Goal: Navigation & Orientation: Find specific page/section

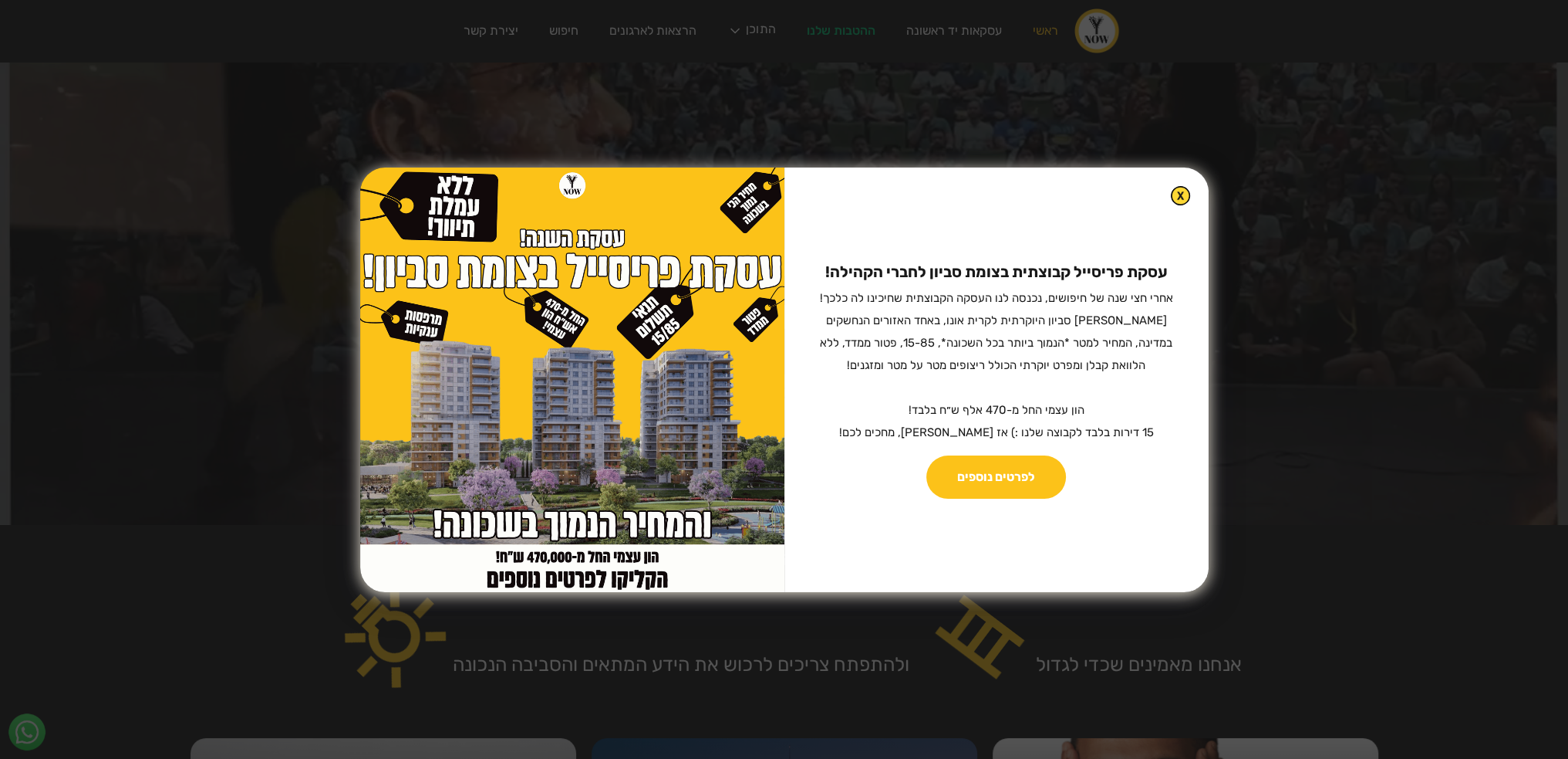
click at [358, 180] on div "עסקת פריסייל קבוצתית בצומת סביון לחברי הקהילה! ‍ אחרי חצי שנה של חיפושים, נכנסה…" at bounding box center [784, 379] width 1568 height 759
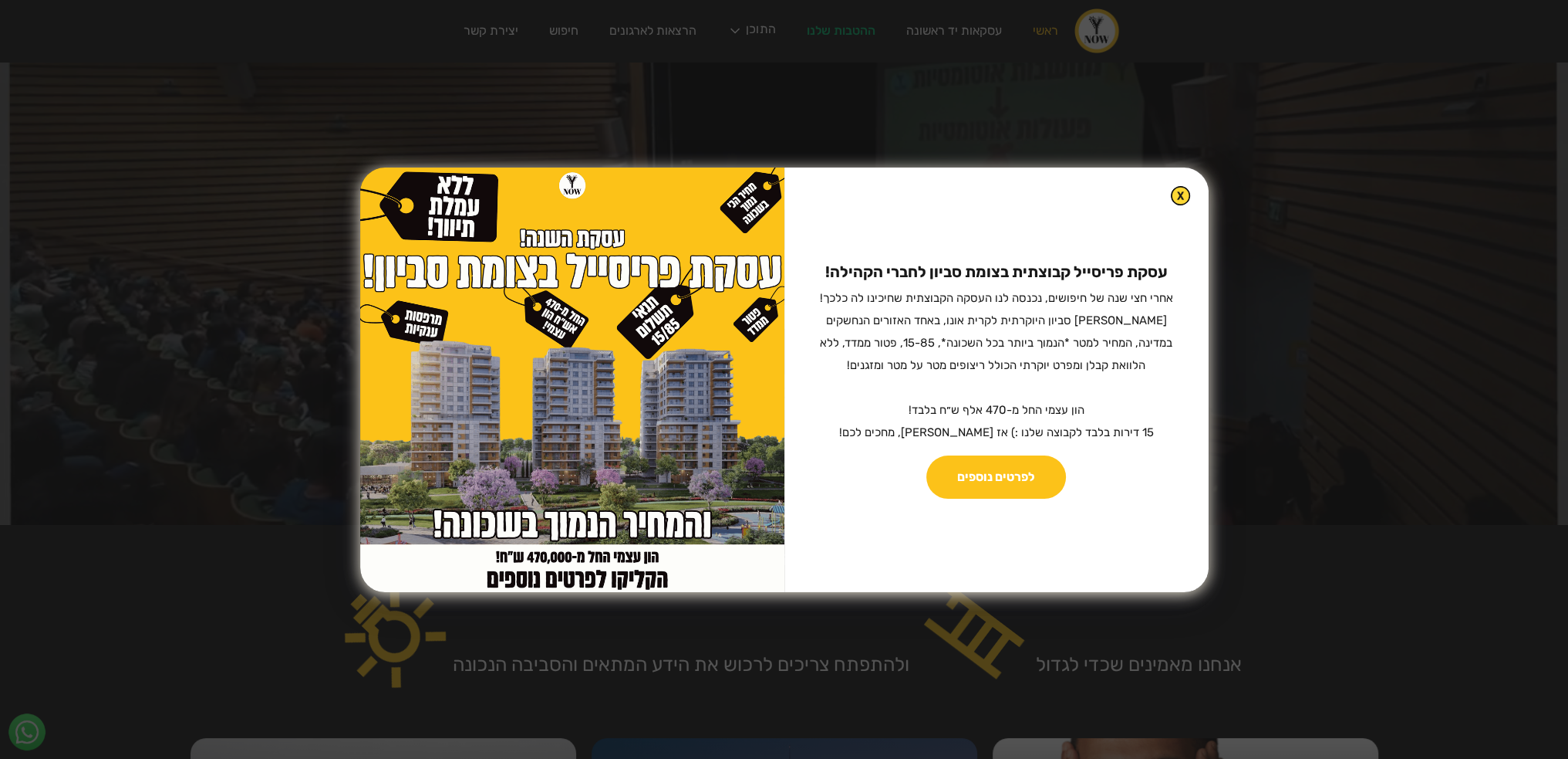
click at [339, 209] on div "עסקת פריסייל קבוצתית בצומת סביון לחברי הקהילה! ‍ אחרי חצי שנה של חיפושים, נכנסה…" at bounding box center [784, 379] width 1568 height 759
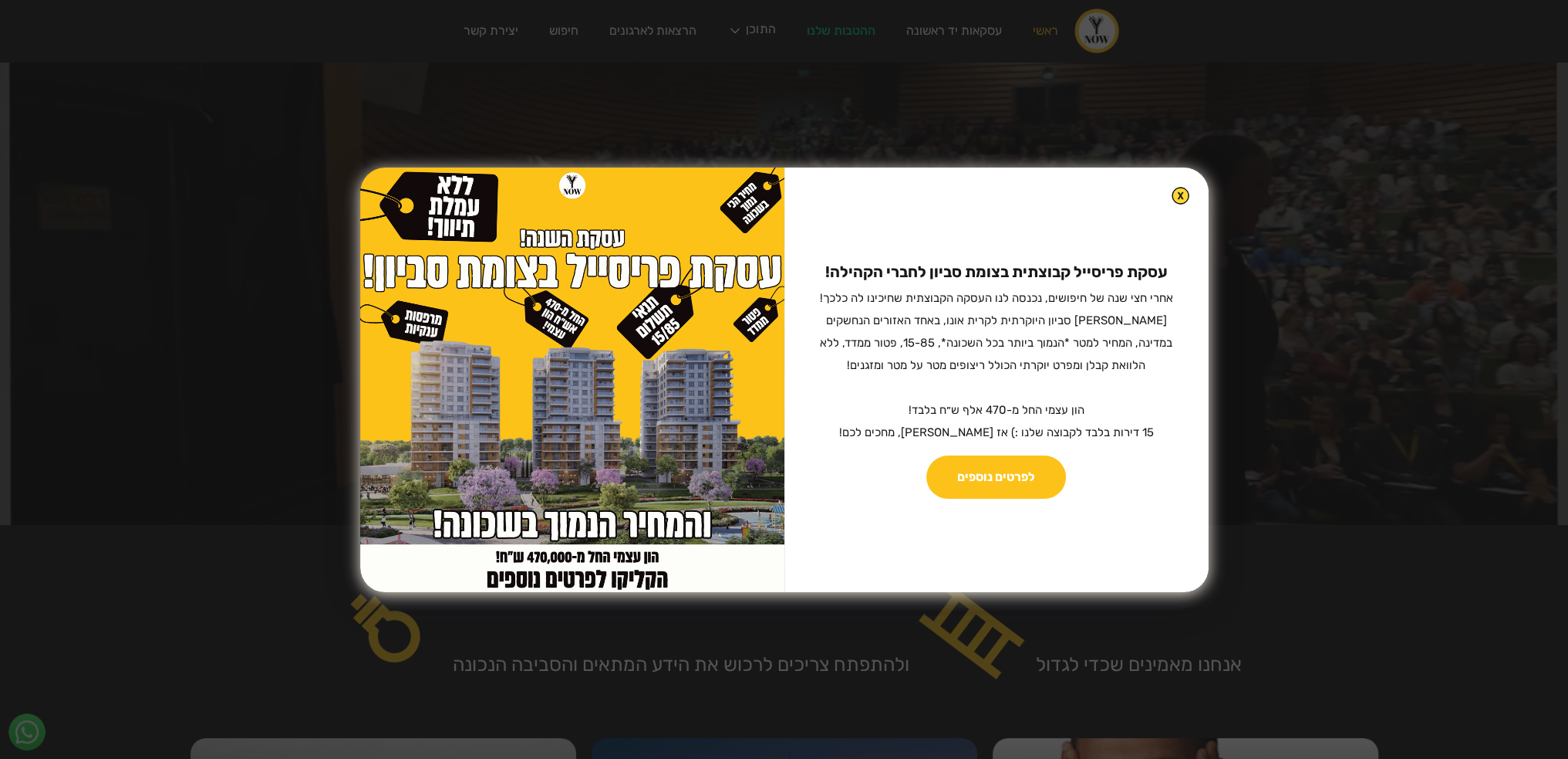
click at [1172, 190] on img at bounding box center [1180, 195] width 17 height 17
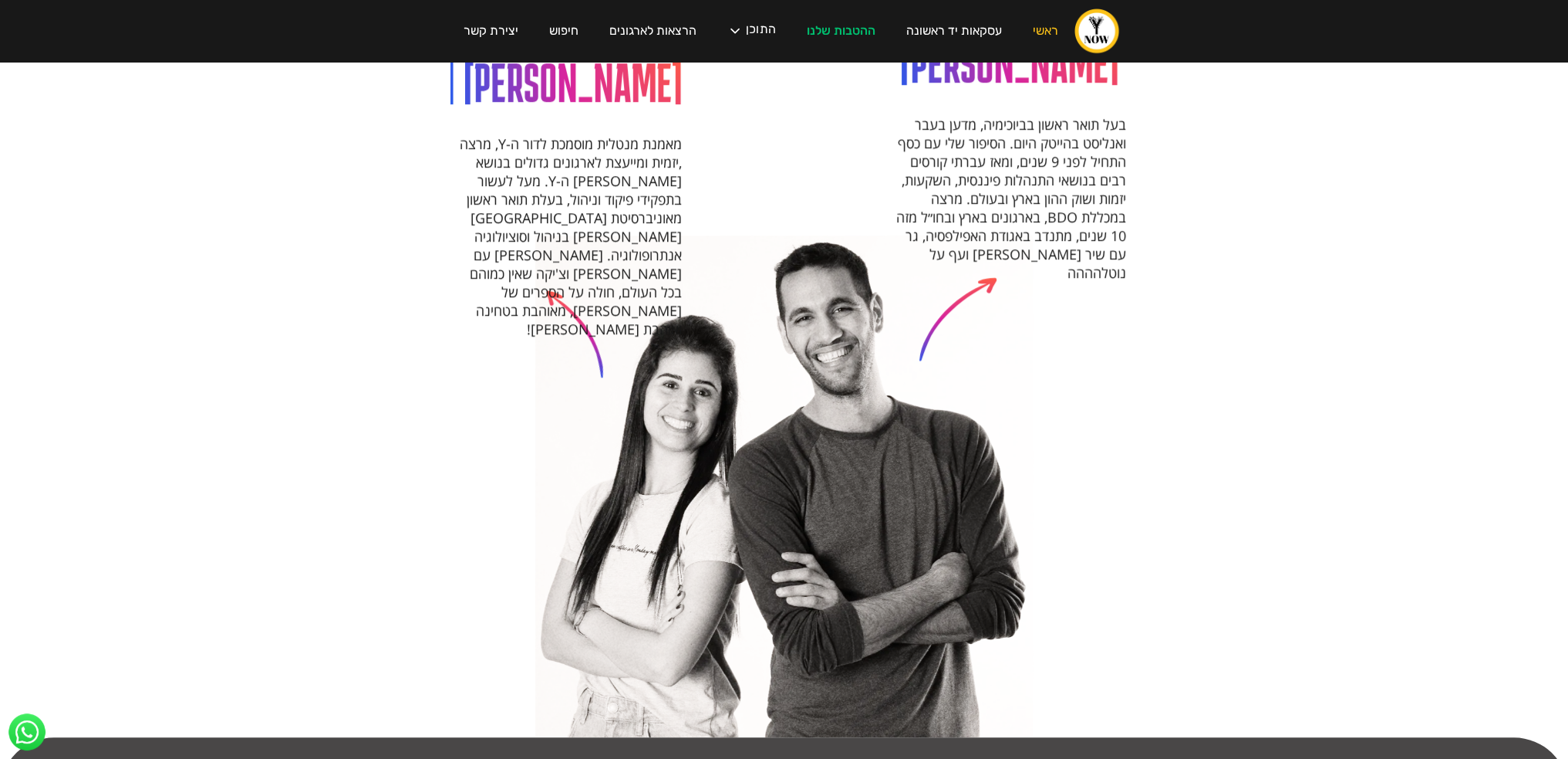
scroll to position [1448, 0]
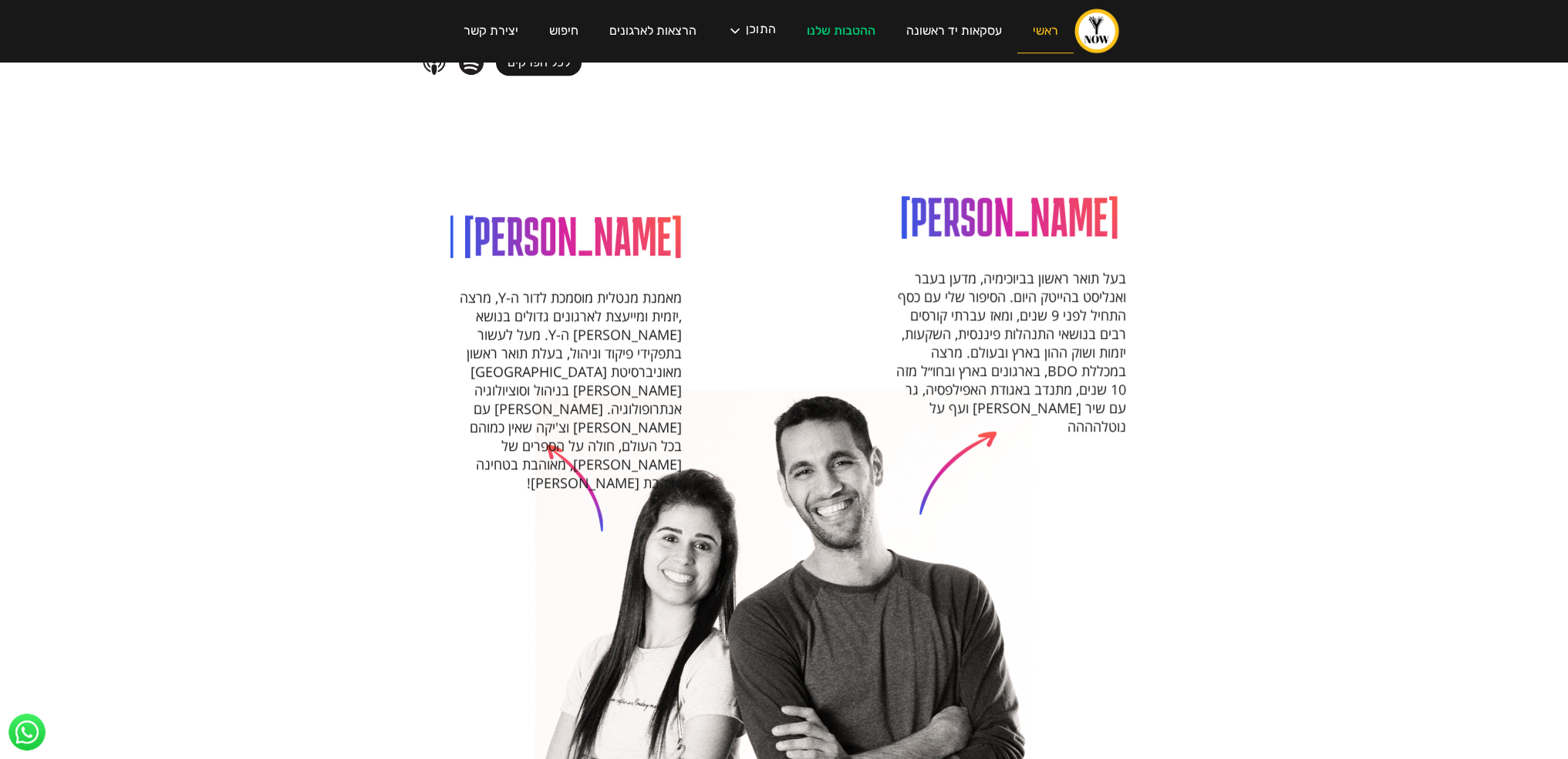
click at [1043, 27] on link "ראשי" at bounding box center [1045, 31] width 56 height 44
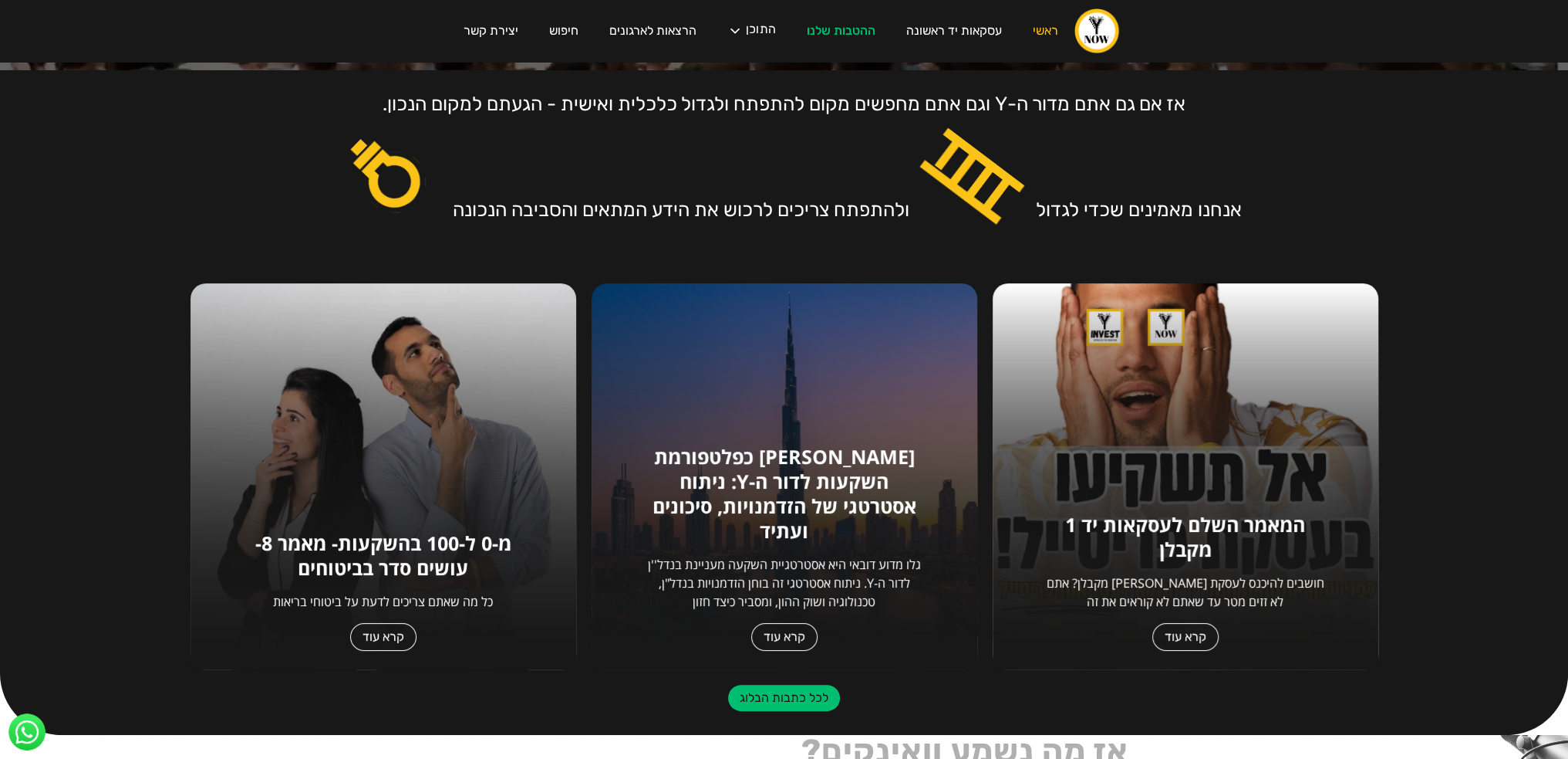
scroll to position [463, 0]
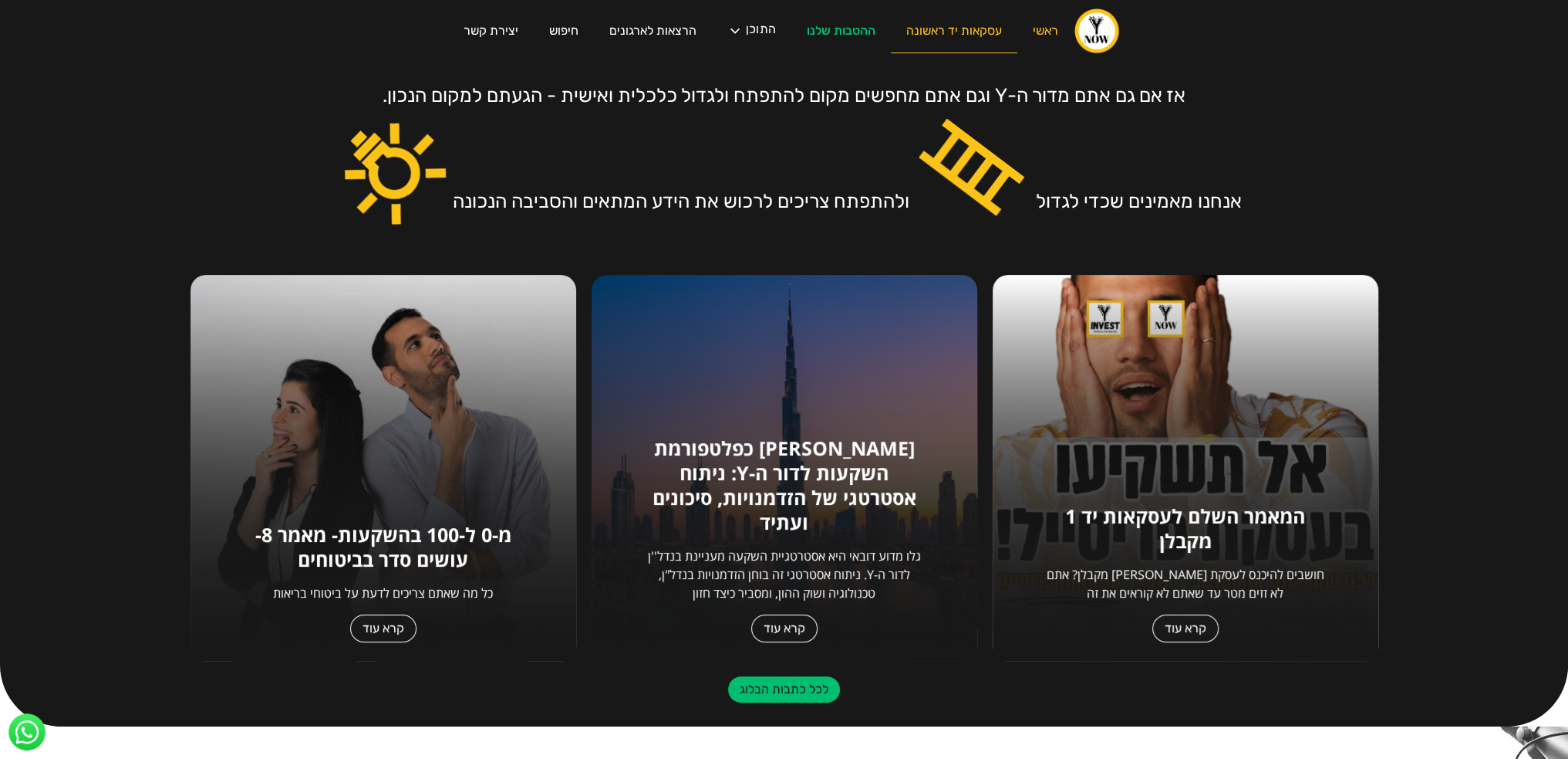
click at [945, 28] on link "עסקאות יד ראשונה" at bounding box center [955, 31] width 127 height 44
